Goal: Entertainment & Leisure: Consume media (video, audio)

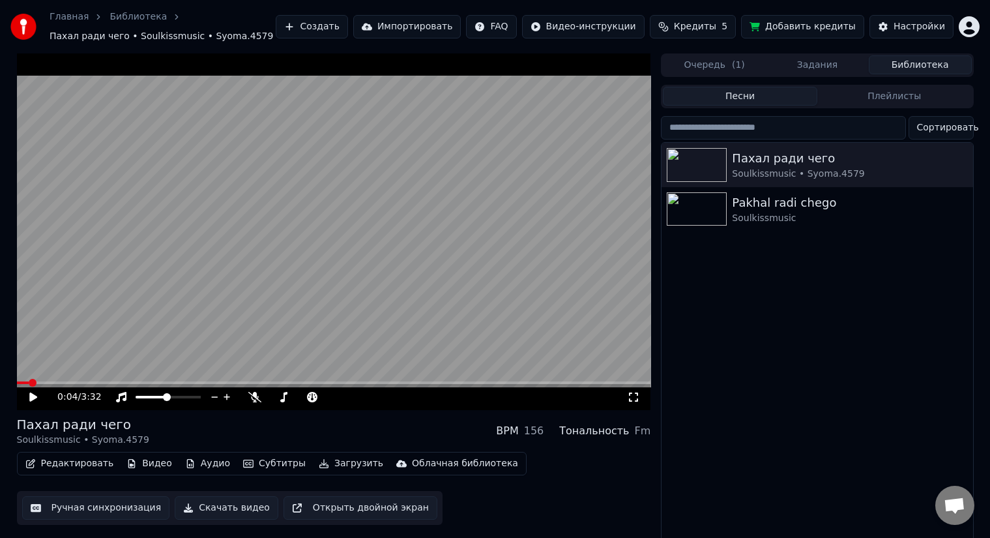
scroll to position [16, 0]
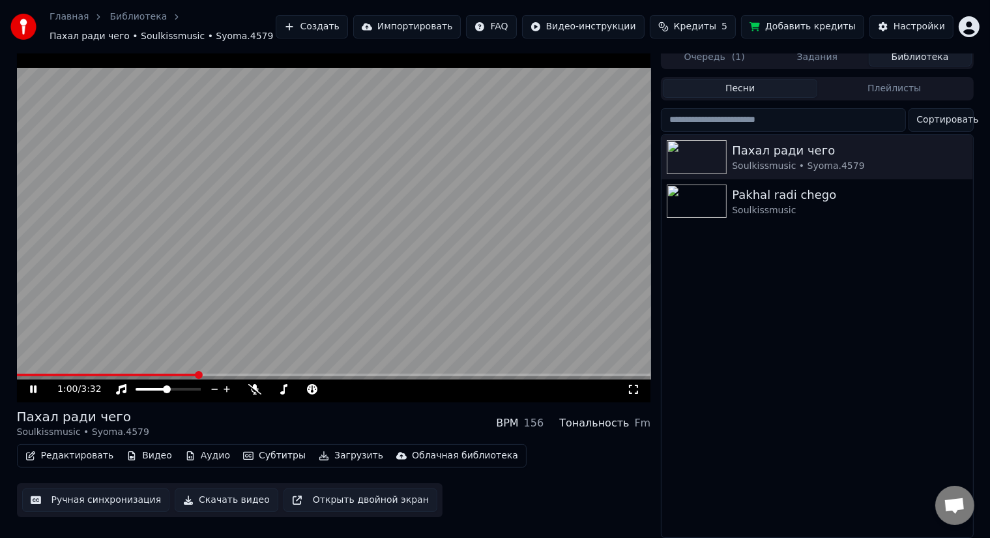
click at [352, 260] on video at bounding box center [334, 224] width 634 height 356
click at [298, 388] on span at bounding box center [301, 389] width 65 height 3
click at [287, 258] on video at bounding box center [334, 224] width 634 height 356
click at [336, 268] on video at bounding box center [334, 224] width 634 height 356
click at [180, 373] on span at bounding box center [110, 374] width 186 height 3
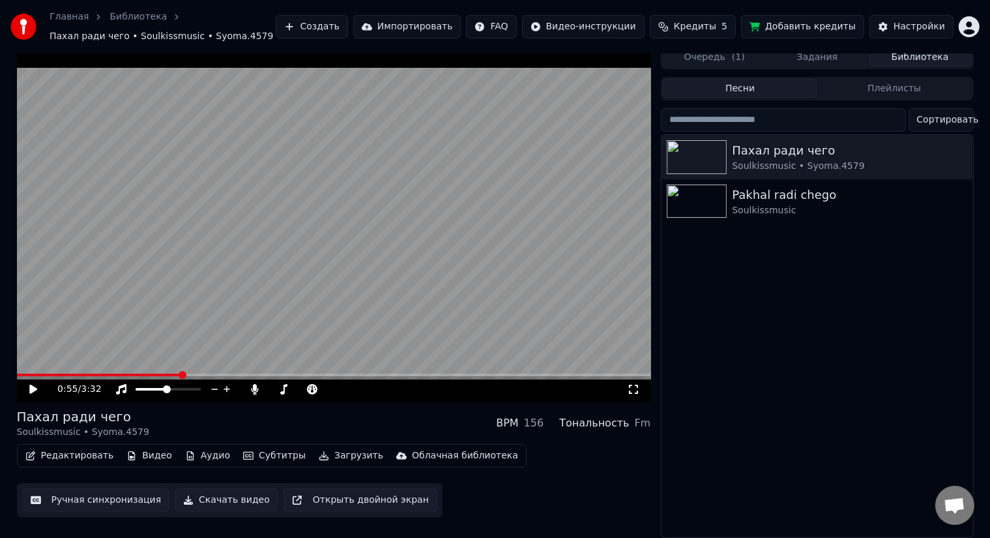
click at [404, 241] on video at bounding box center [334, 224] width 634 height 356
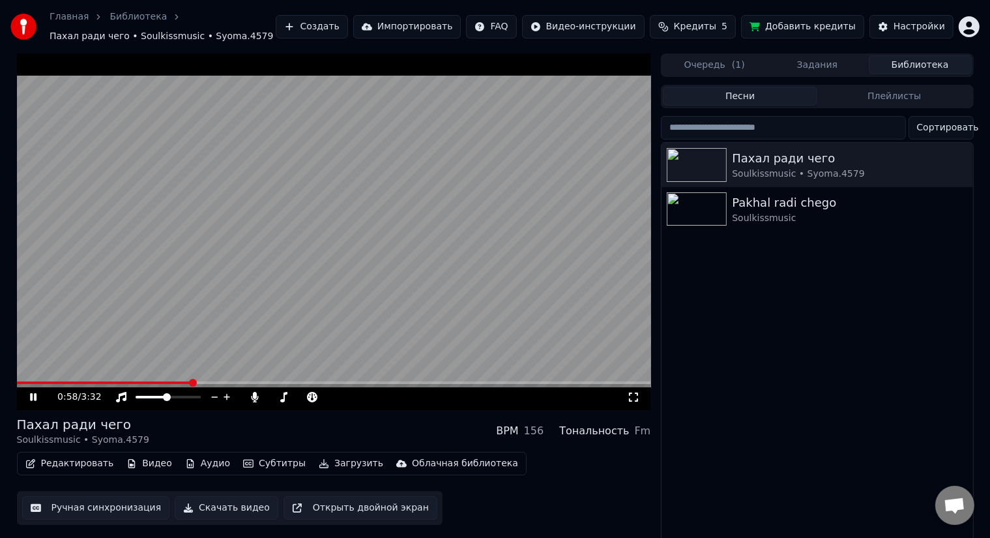
click at [328, 225] on video at bounding box center [334, 231] width 634 height 356
click at [36, 382] on span at bounding box center [27, 382] width 21 height 3
click at [270, 396] on span at bounding box center [269, 397] width 1 height 3
click at [28, 398] on icon at bounding box center [42, 397] width 31 height 10
click at [366, 274] on video at bounding box center [334, 231] width 634 height 356
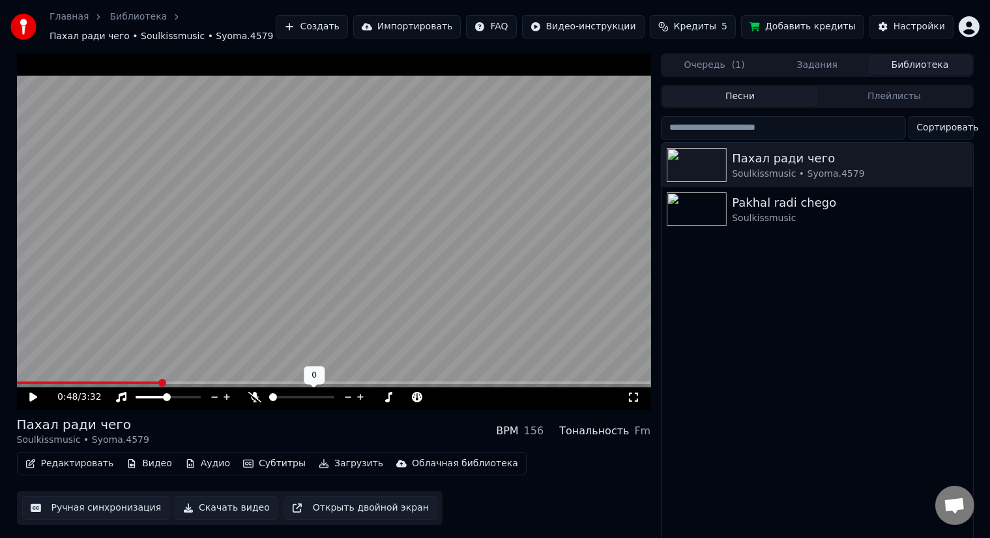
click at [269, 400] on span at bounding box center [273, 397] width 8 height 8
click at [65, 381] on span at bounding box center [88, 382] width 143 height 3
click at [282, 268] on video at bounding box center [334, 231] width 634 height 356
click at [425, 219] on video at bounding box center [334, 231] width 634 height 356
click at [20, 383] on span at bounding box center [18, 382] width 3 height 3
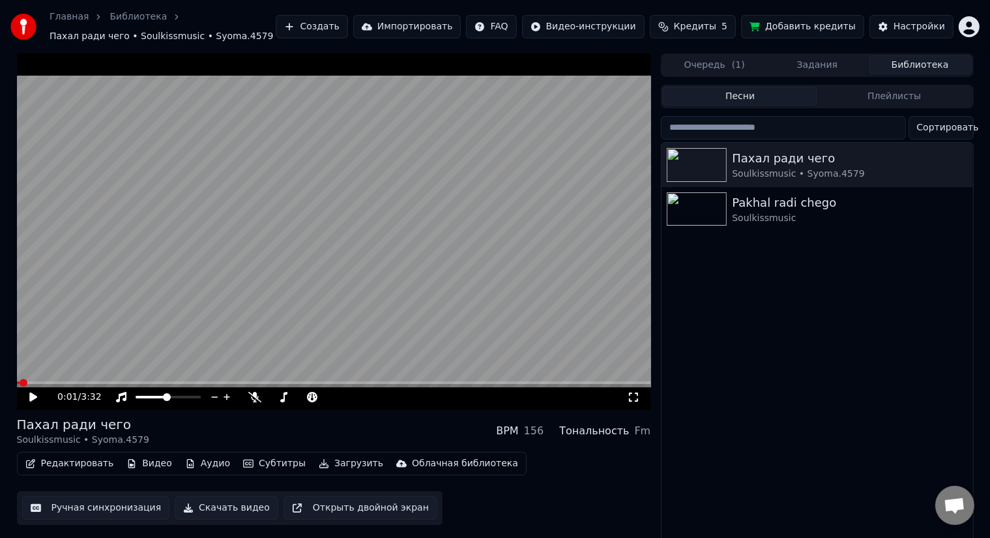
click at [353, 227] on video at bounding box center [334, 231] width 634 height 356
click at [157, 396] on span at bounding box center [151, 397] width 31 height 3
click at [25, 384] on span at bounding box center [21, 382] width 9 height 3
click at [26, 382] on span at bounding box center [29, 383] width 8 height 8
click at [21, 381] on span at bounding box center [21, 382] width 9 height 3
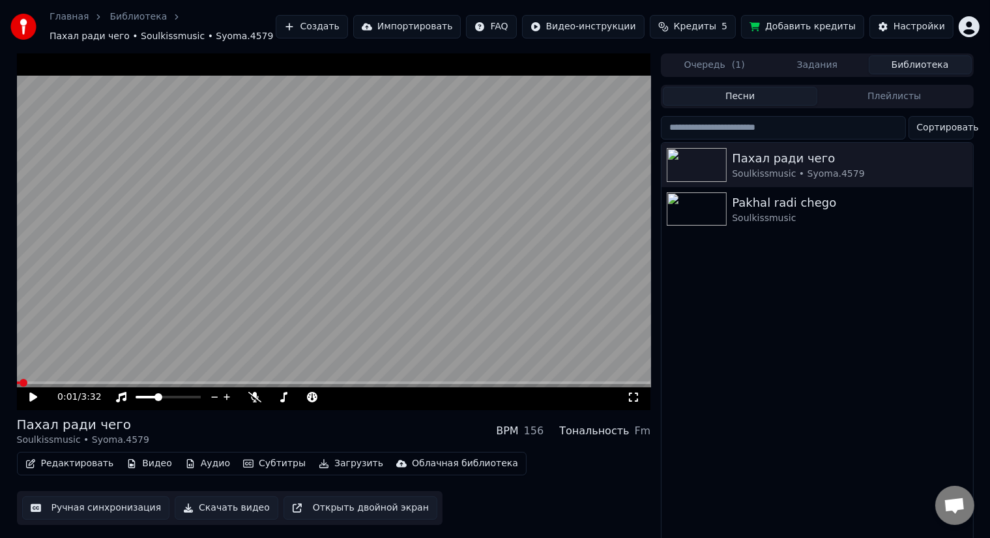
click at [33, 396] on icon at bounding box center [33, 396] width 8 height 9
click at [265, 300] on video at bounding box center [334, 231] width 634 height 356
click at [631, 399] on icon at bounding box center [633, 397] width 13 height 10
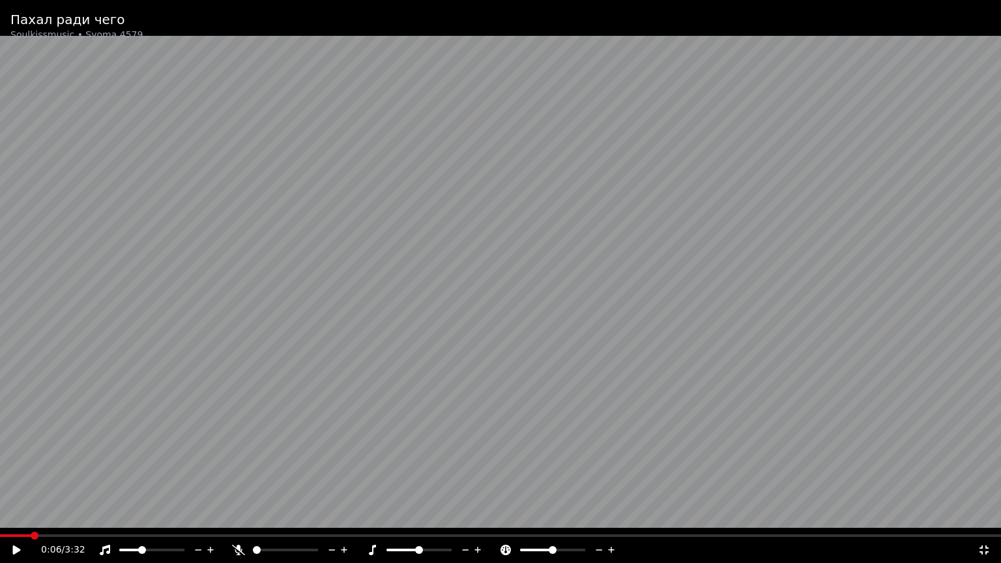
click at [982, 537] on icon at bounding box center [983, 550] width 13 height 10
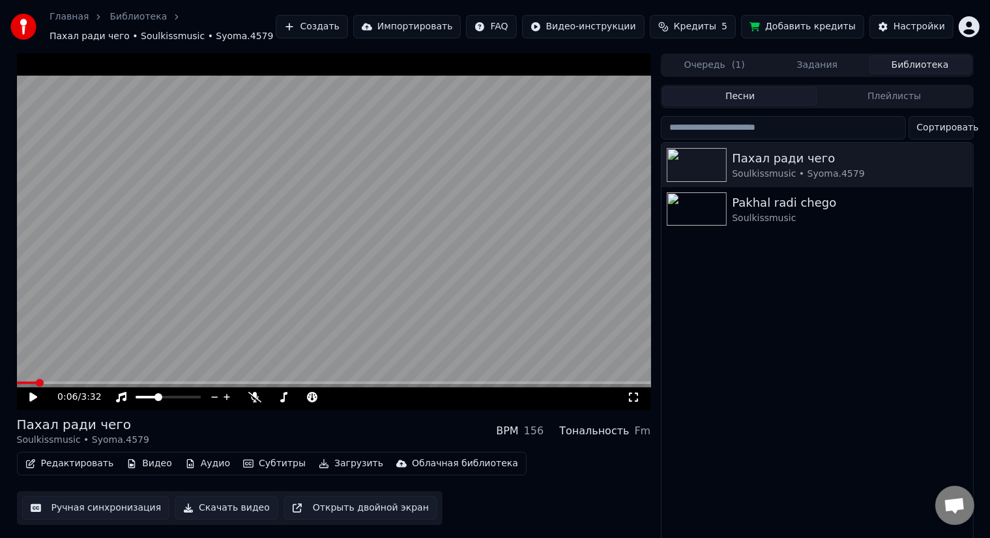
click at [405, 231] on video at bounding box center [334, 231] width 634 height 356
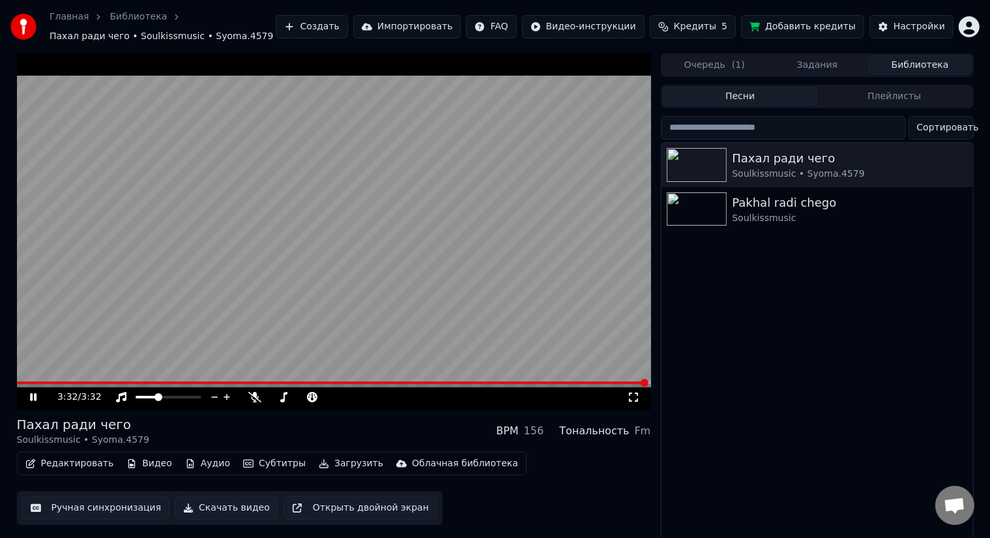
click at [31, 397] on icon at bounding box center [33, 397] width 7 height 8
